Goal: Information Seeking & Learning: Learn about a topic

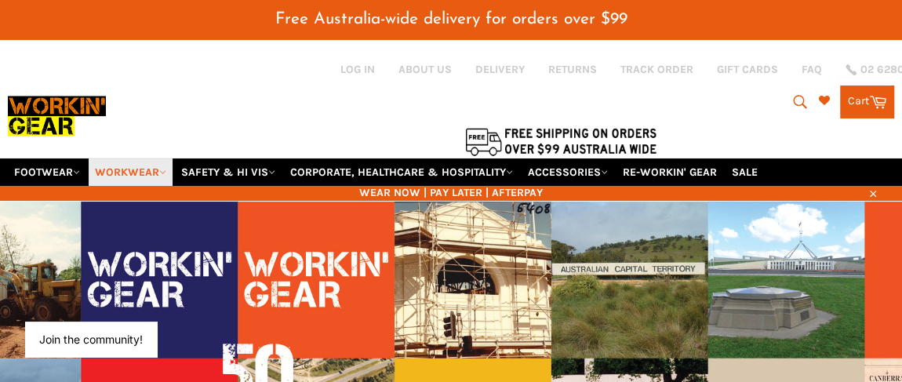
click at [164, 175] on link "WORKWEAR" at bounding box center [131, 171] width 84 height 27
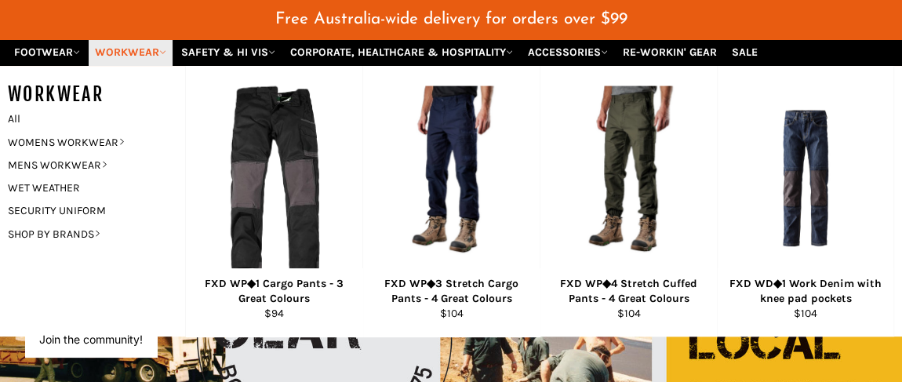
scroll to position [142, 0]
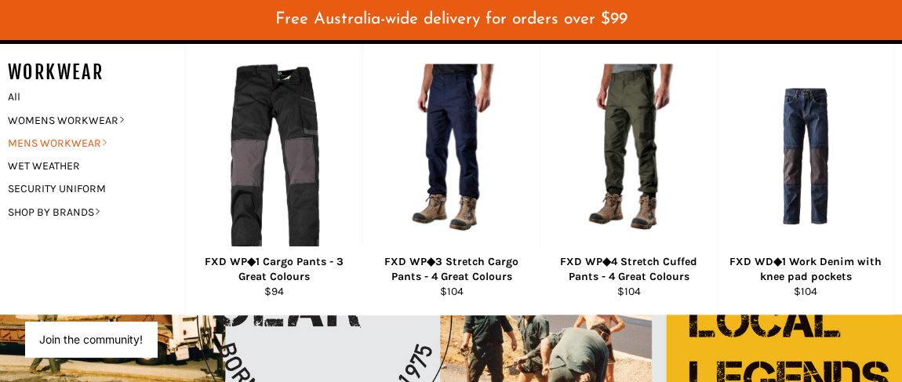
click at [77, 139] on link "MENS WORKWEAR" at bounding box center [84, 143] width 169 height 23
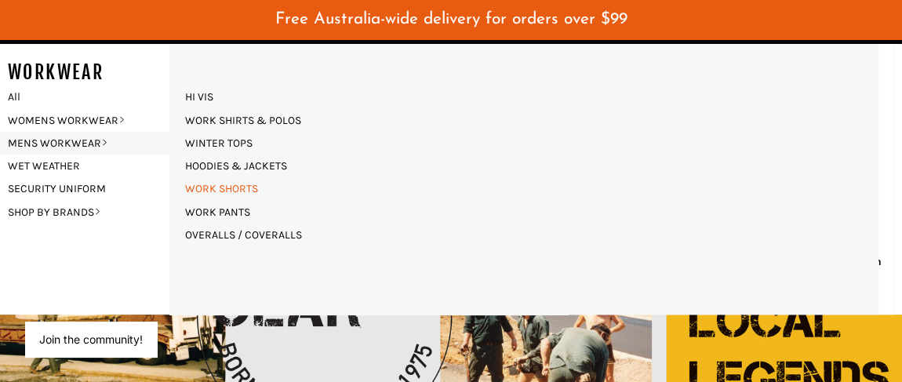
click at [200, 191] on link "WORK SHORTS" at bounding box center [221, 188] width 89 height 23
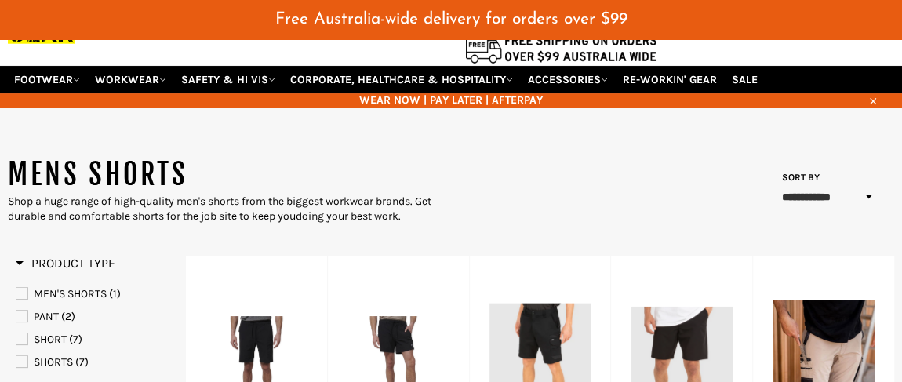
scroll to position [71, 0]
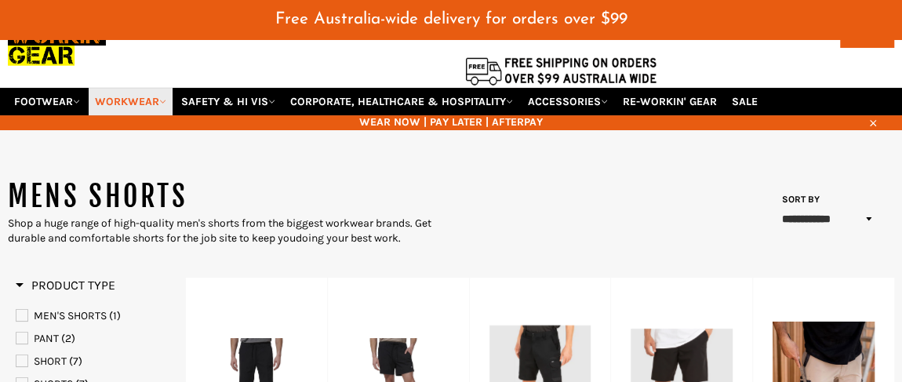
click at [156, 104] on link "WORKWEAR" at bounding box center [131, 101] width 84 height 27
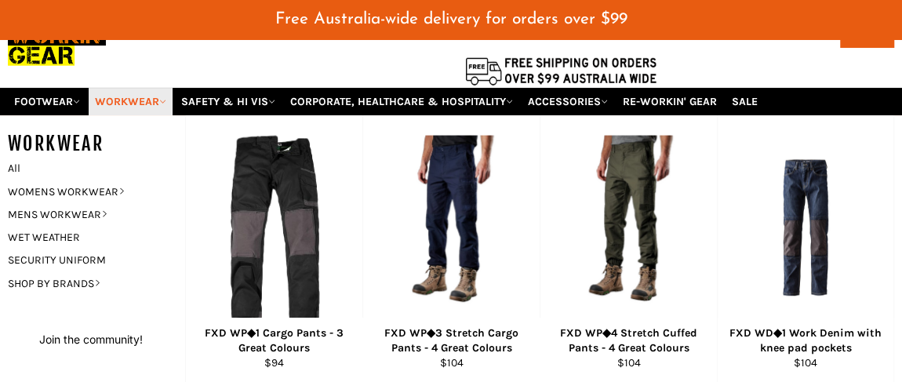
click at [156, 104] on link "WORKWEAR" at bounding box center [131, 101] width 84 height 27
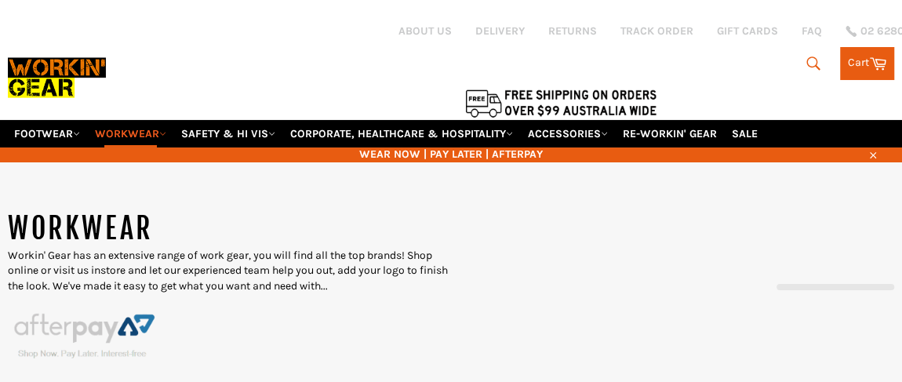
select select "******"
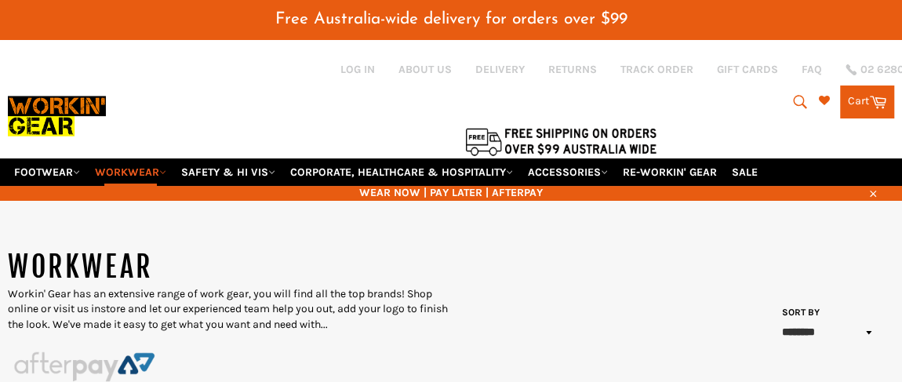
click at [144, 142] on div at bounding box center [321, 141] width 627 height 33
click at [136, 173] on link "WORKWEAR" at bounding box center [131, 171] width 84 height 27
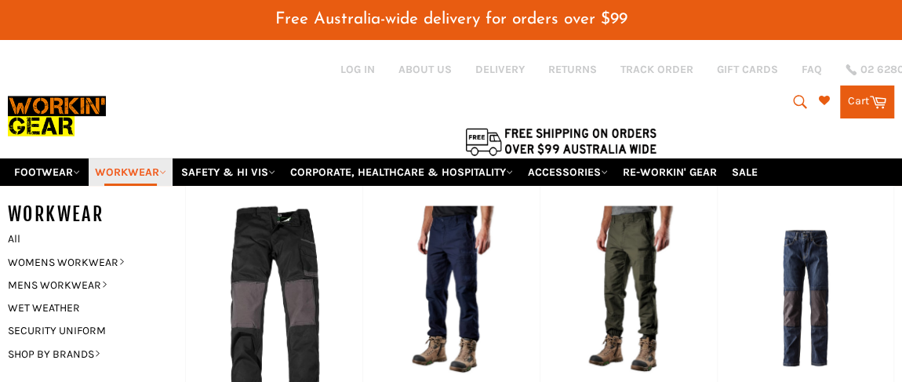
scroll to position [71, 0]
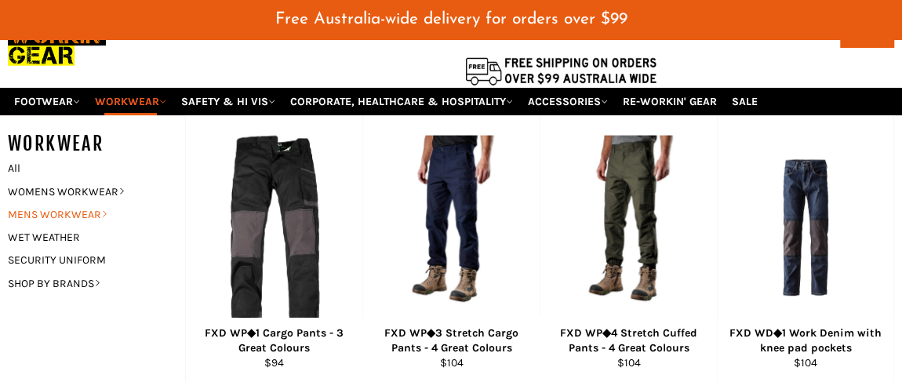
click at [78, 213] on link "MENS WORKWEAR" at bounding box center [84, 214] width 169 height 23
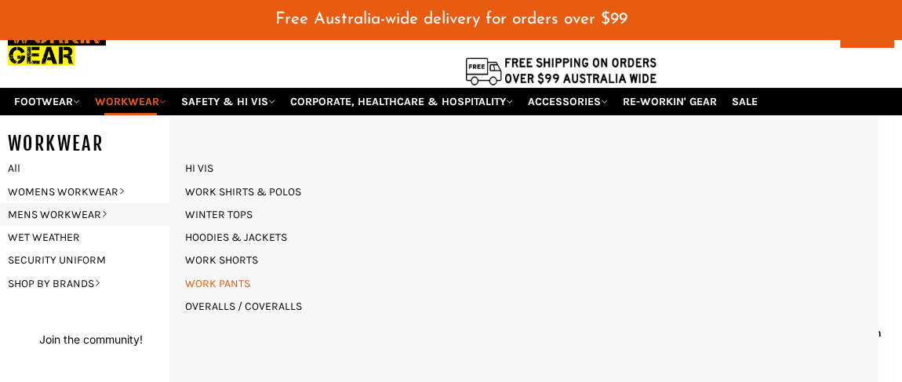
click at [213, 284] on link "WORK PANTS" at bounding box center [217, 283] width 81 height 23
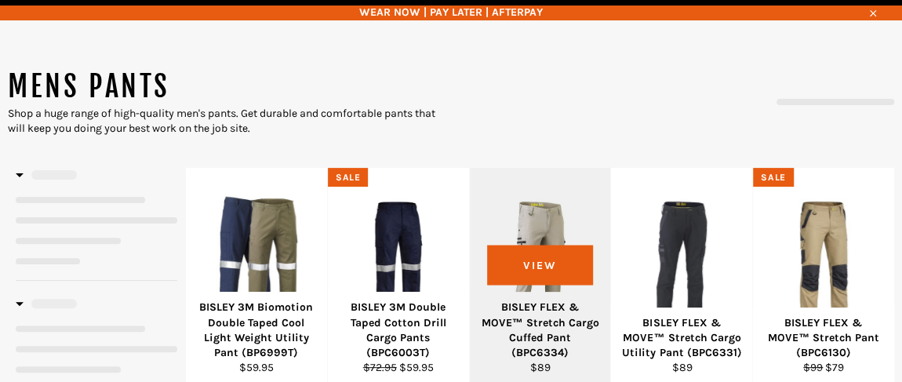
select select "**********"
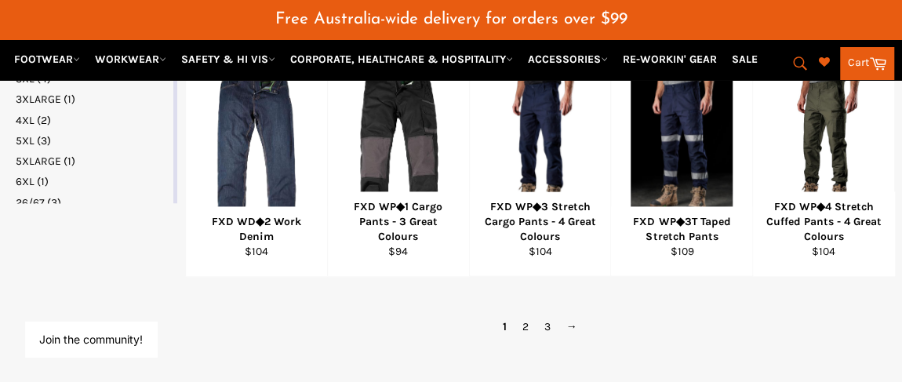
scroll to position [1036, 0]
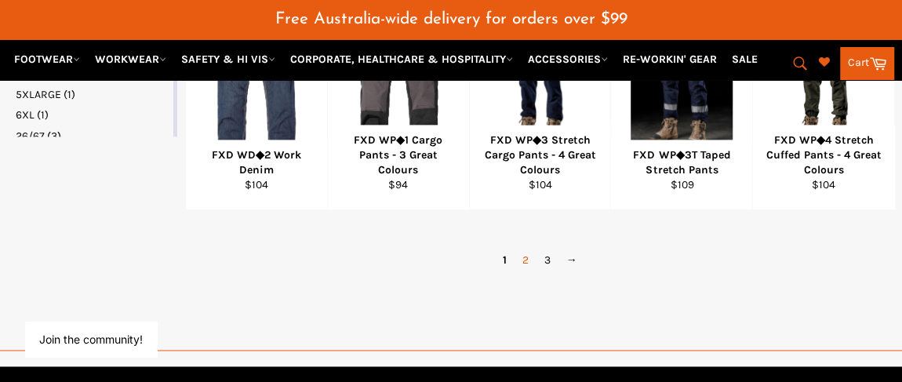
click at [530, 258] on link "2" at bounding box center [525, 260] width 22 height 23
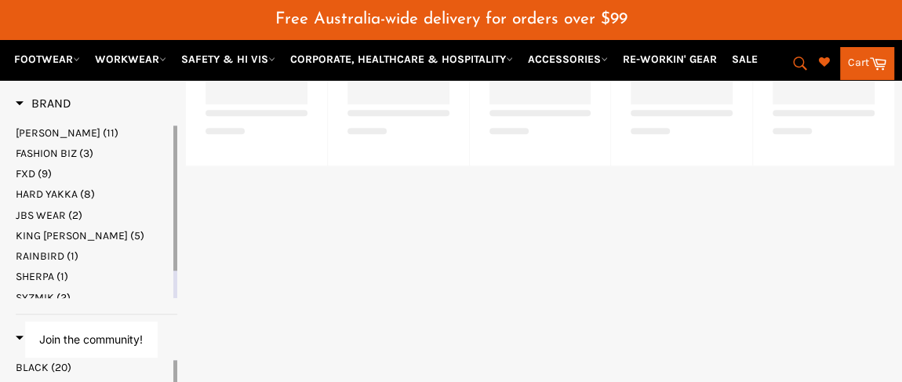
select select "**********"
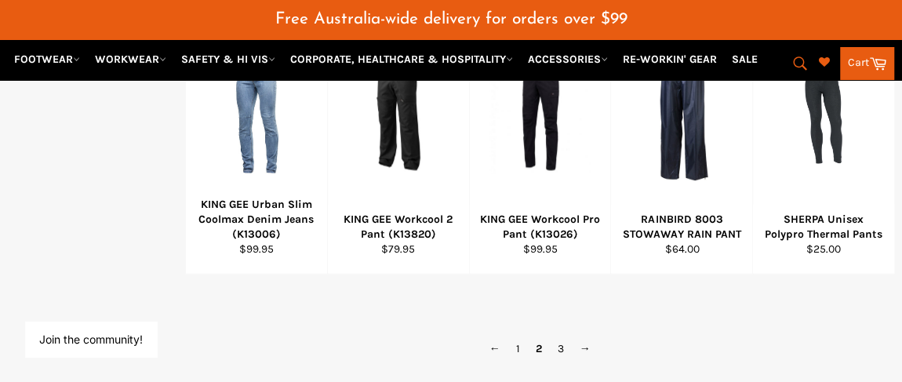
scroll to position [1235, 0]
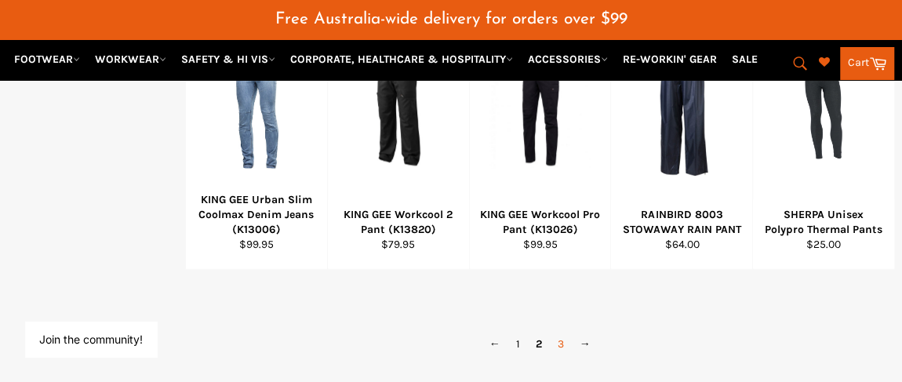
click at [560, 332] on link "3" at bounding box center [561, 343] width 22 height 23
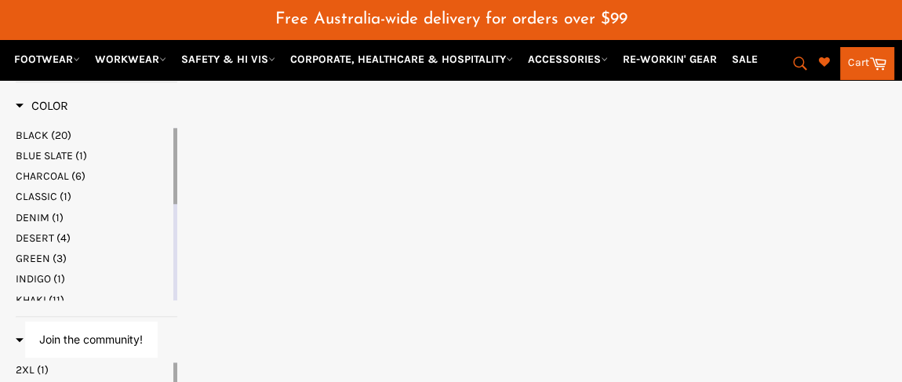
select select "**********"
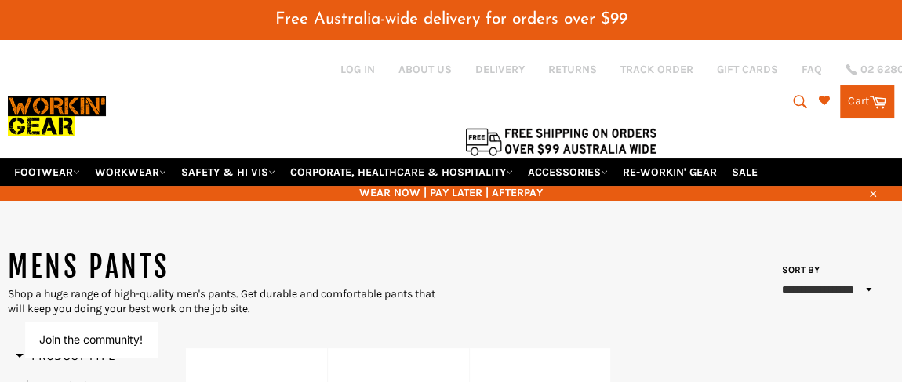
click at [793, 104] on icon "submit" at bounding box center [799, 101] width 13 height 13
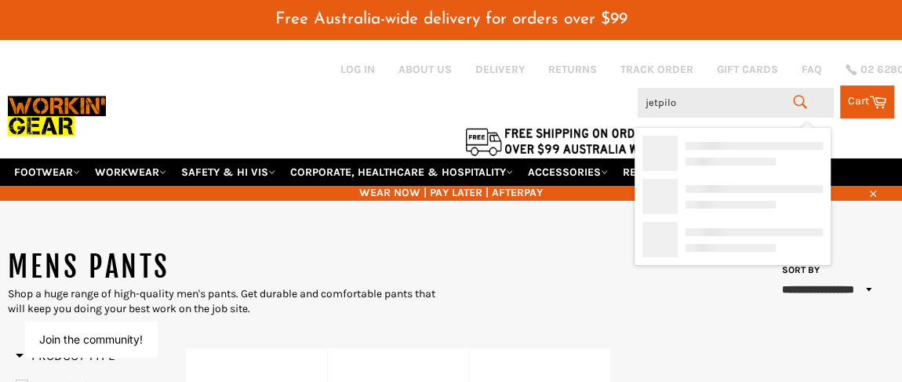
type input "jetpilot"
